Goal: Task Accomplishment & Management: Use online tool/utility

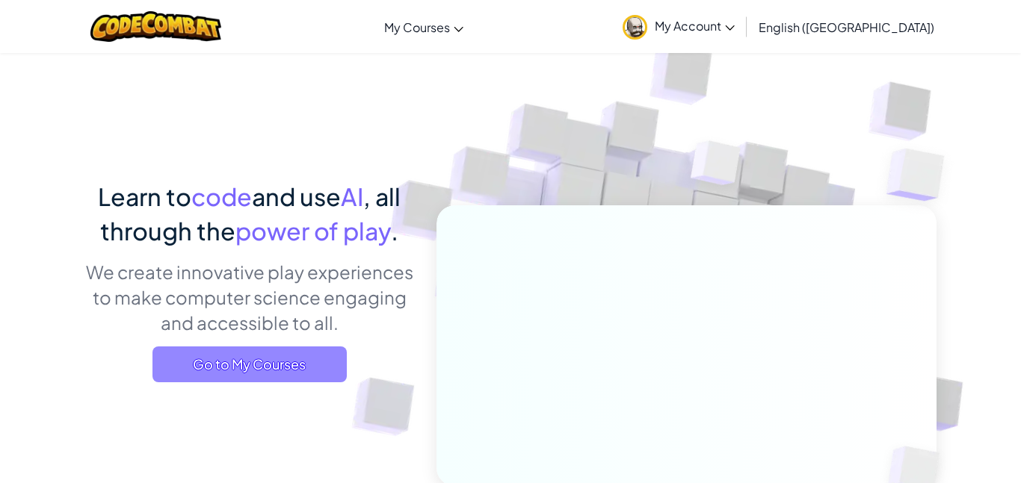
click at [267, 357] on span "Go to My Courses" at bounding box center [249, 365] width 194 height 36
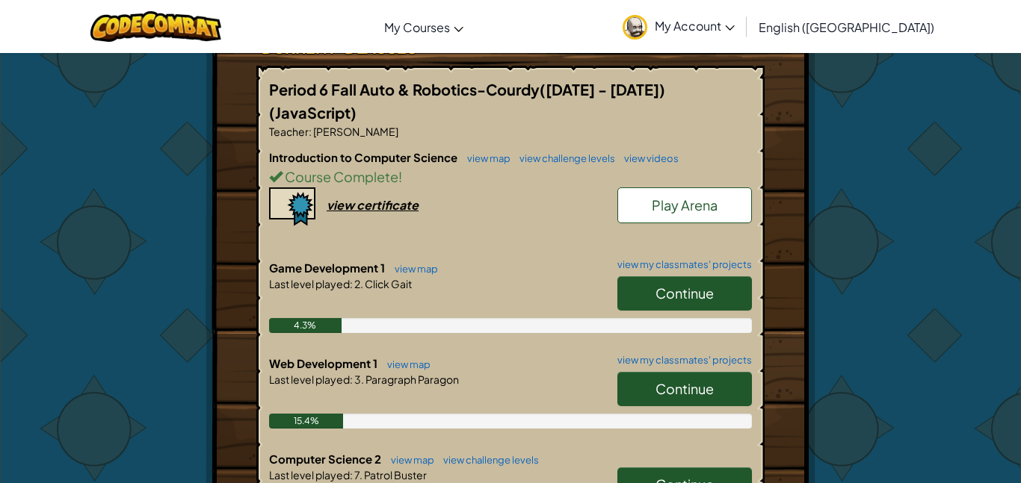
scroll to position [299, 0]
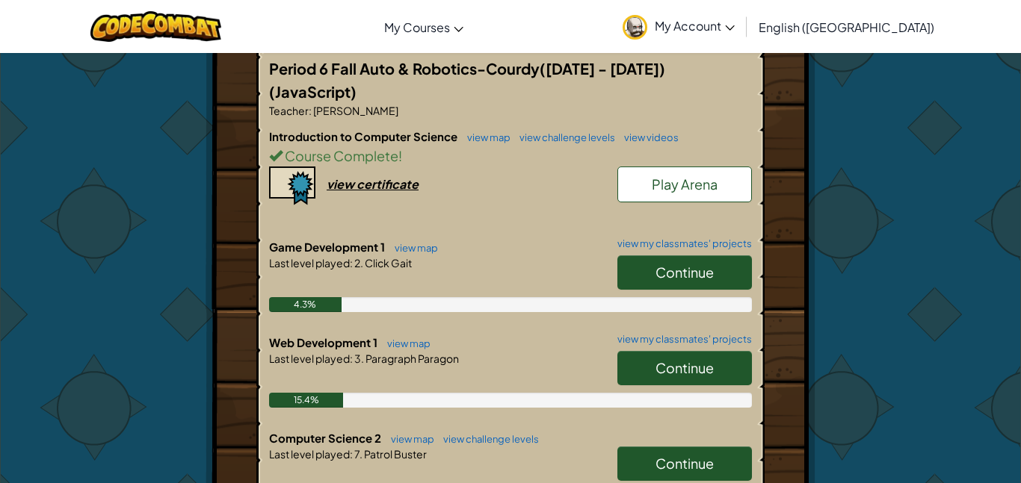
click at [695, 264] on span "Continue" at bounding box center [684, 272] width 58 height 17
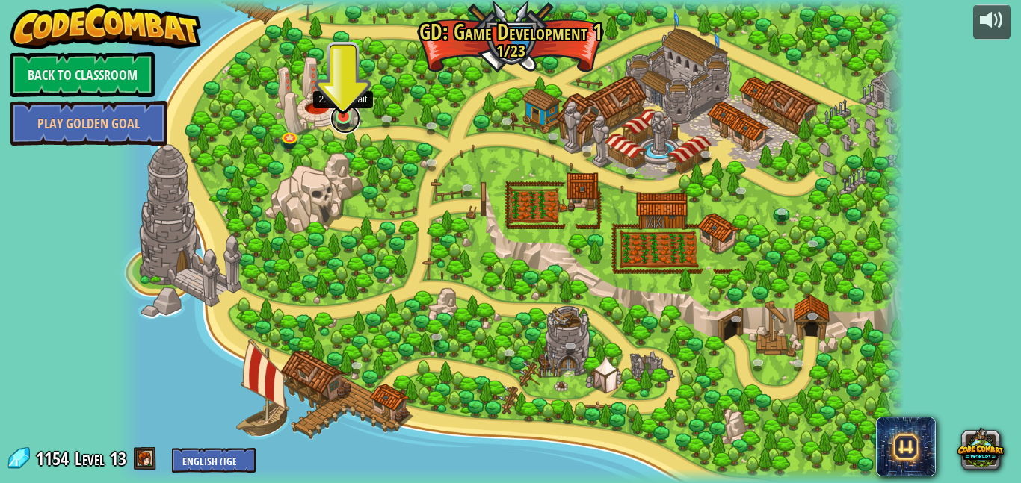
click at [339, 119] on link at bounding box center [345, 119] width 30 height 30
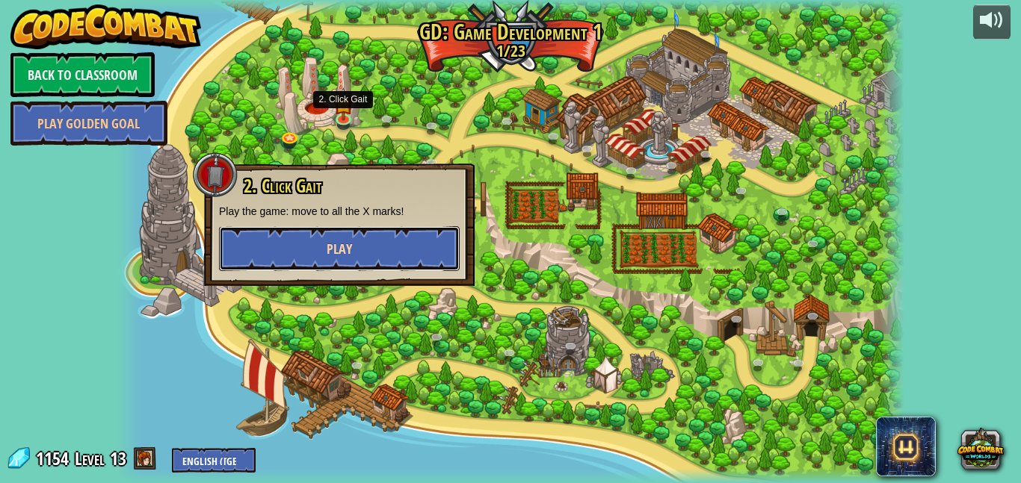
click at [335, 240] on span "Play" at bounding box center [339, 249] width 25 height 19
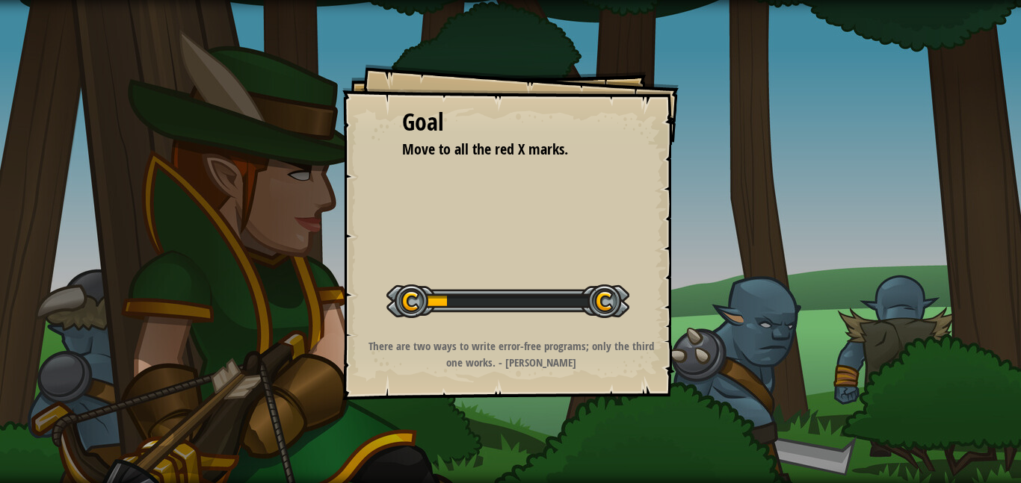
click at [675, 150] on div "Goal Move to all the red X marks. Start Level Error loading from server. Try re…" at bounding box center [510, 232] width 336 height 336
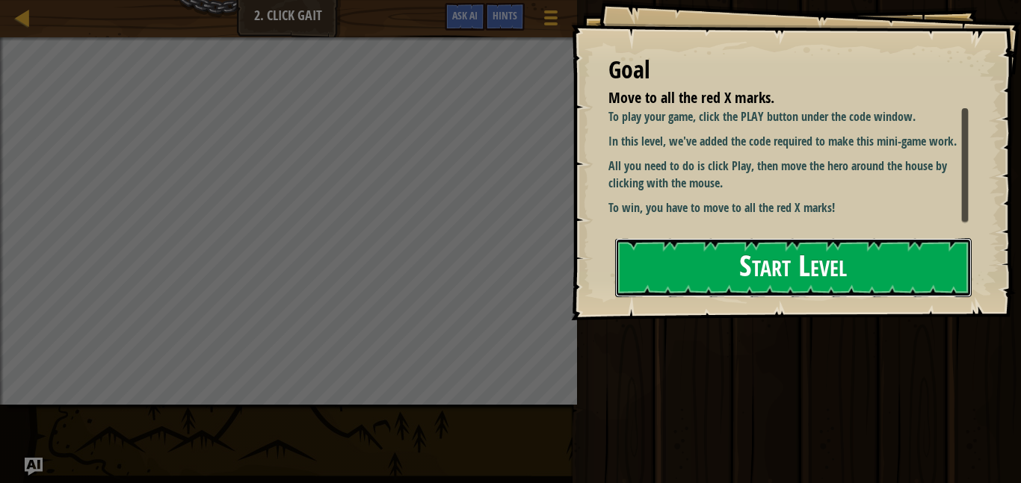
click at [627, 253] on button "Start Level" at bounding box center [793, 267] width 356 height 59
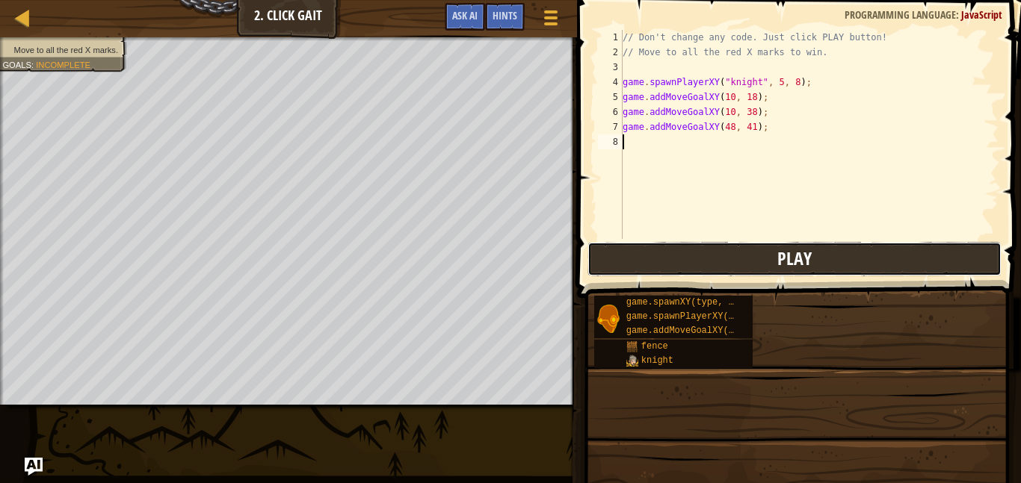
click at [712, 262] on button "Play" at bounding box center [793, 259] width 413 height 34
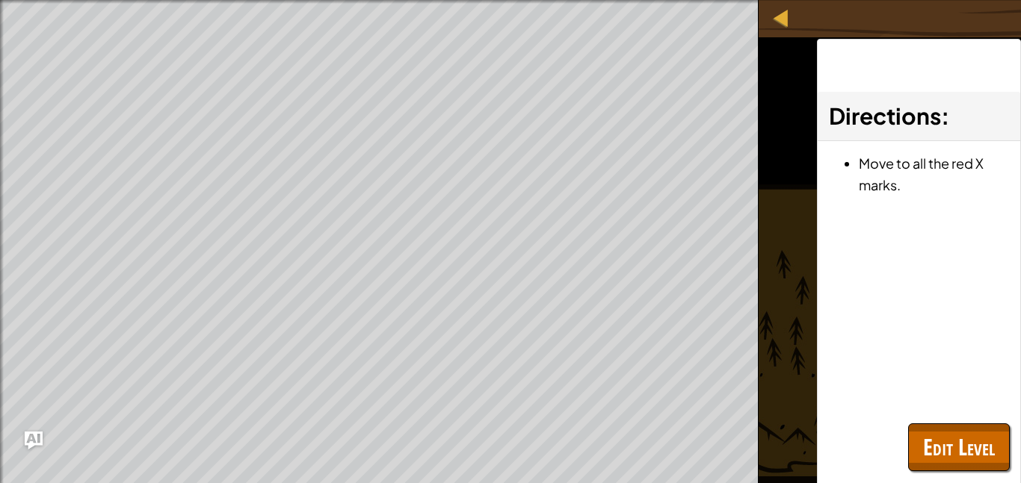
click at [965, 418] on div "Directions : Move to all the red X marks." at bounding box center [919, 280] width 204 height 483
click at [951, 442] on span "Edit Level" at bounding box center [959, 447] width 72 height 31
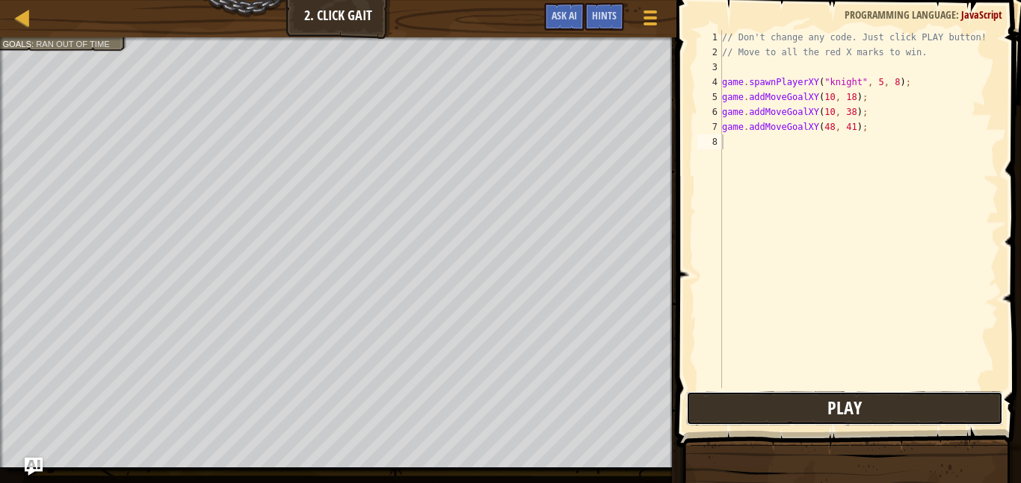
click at [693, 396] on button "Play" at bounding box center [844, 409] width 317 height 34
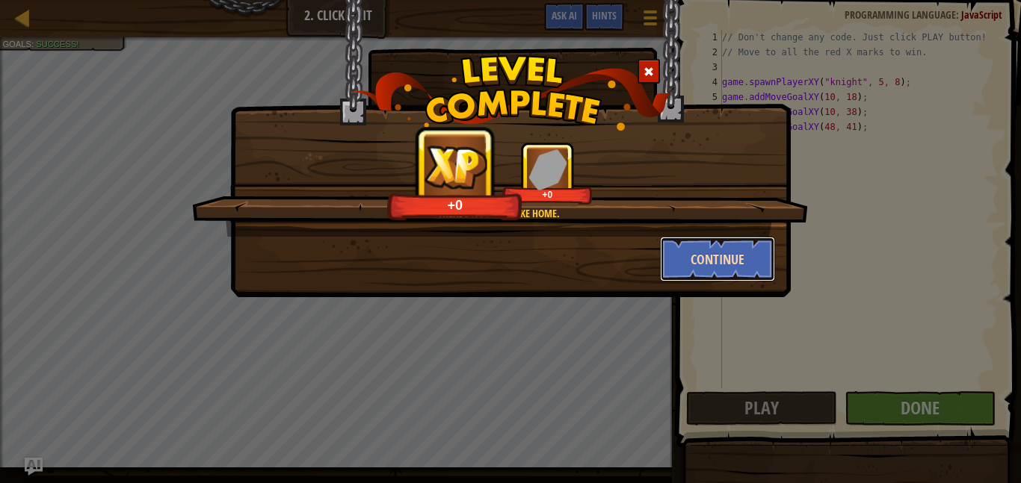
click at [707, 272] on button "Continue" at bounding box center [718, 259] width 116 height 45
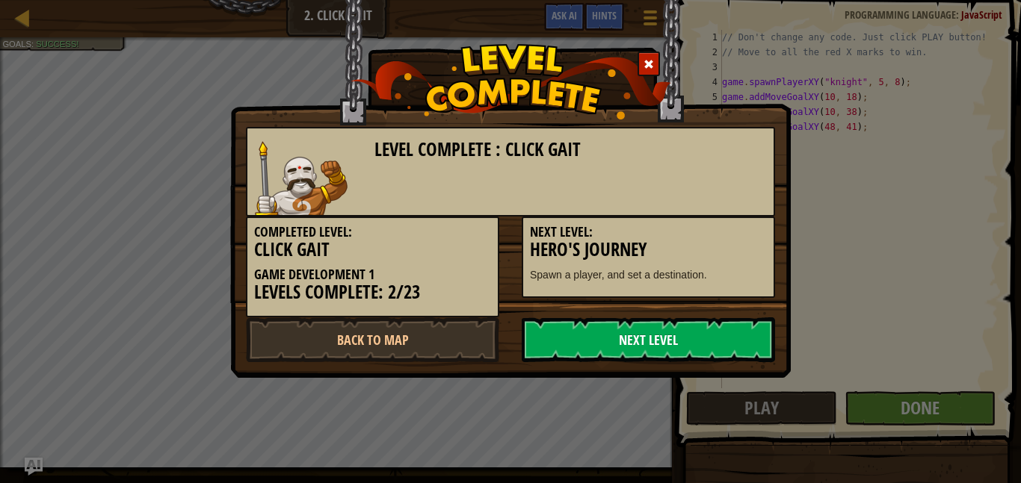
click at [724, 330] on link "Next Level" at bounding box center [648, 340] width 253 height 45
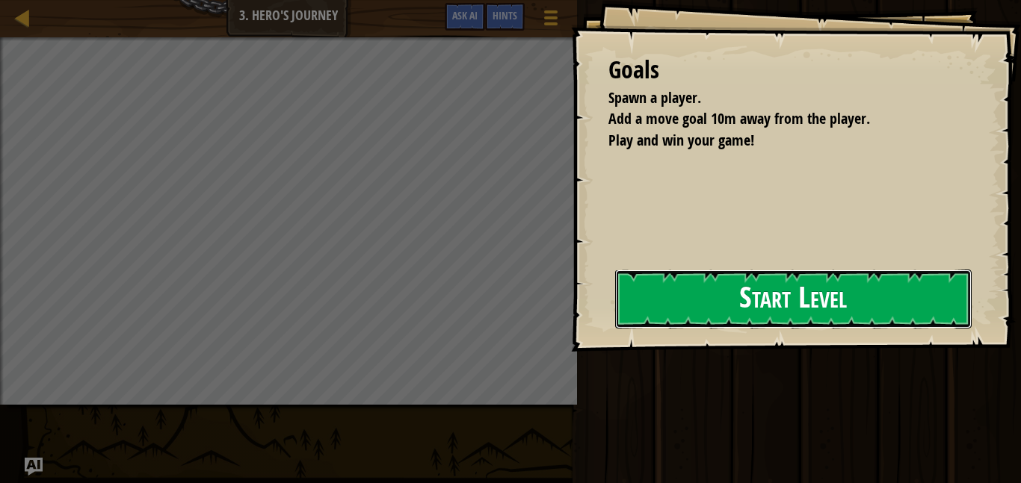
click at [655, 301] on button "Start Level" at bounding box center [793, 299] width 356 height 59
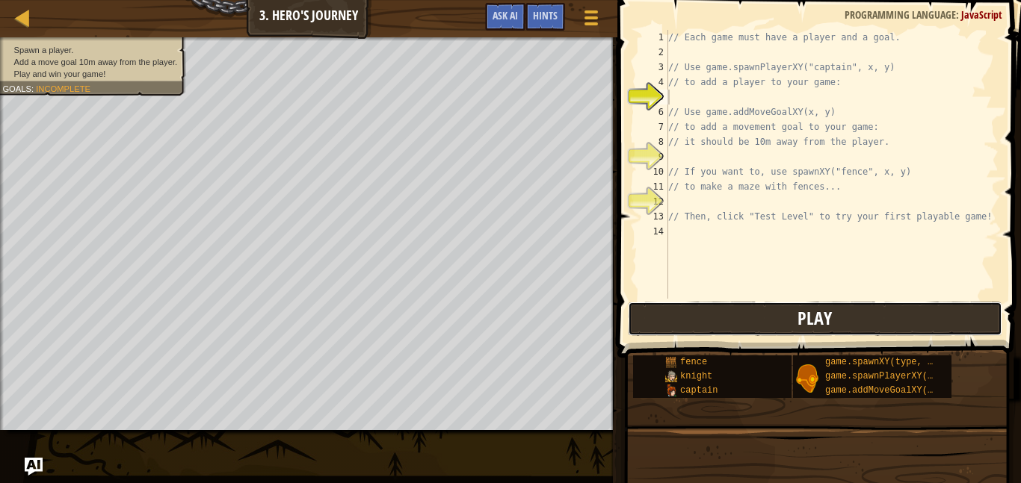
click at [687, 334] on button "Play" at bounding box center [815, 319] width 374 height 34
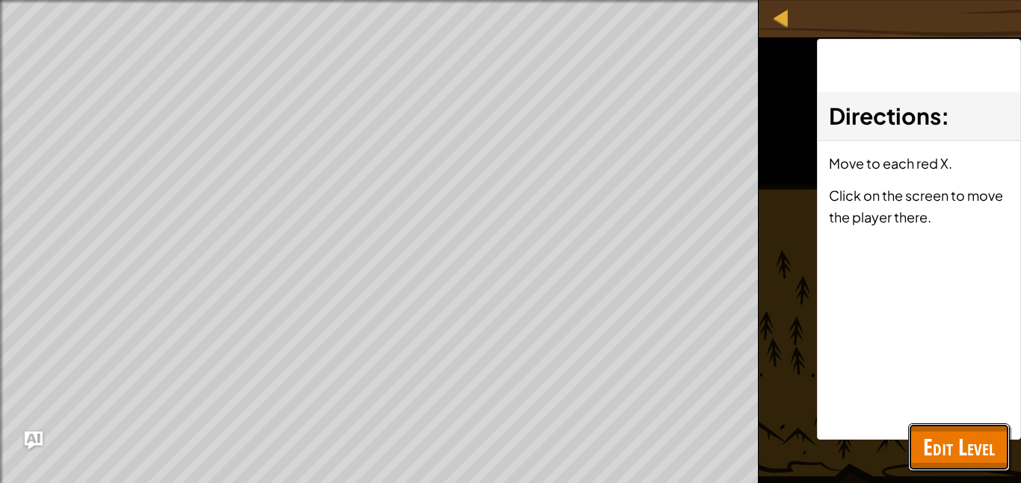
click at [930, 428] on button "Edit Level" at bounding box center [959, 448] width 102 height 48
